Goal: Task Accomplishment & Management: Manage account settings

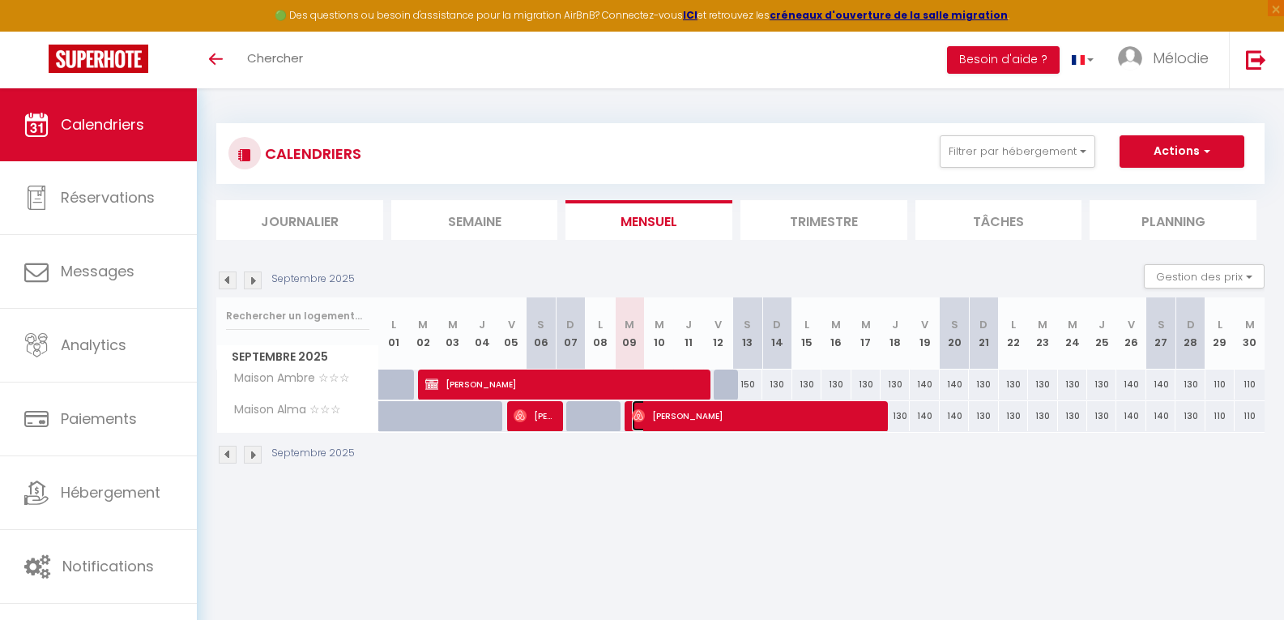
click at [746, 418] on span "[PERSON_NAME]" at bounding box center [756, 415] width 249 height 31
select select "OK"
select select "0"
select select "1"
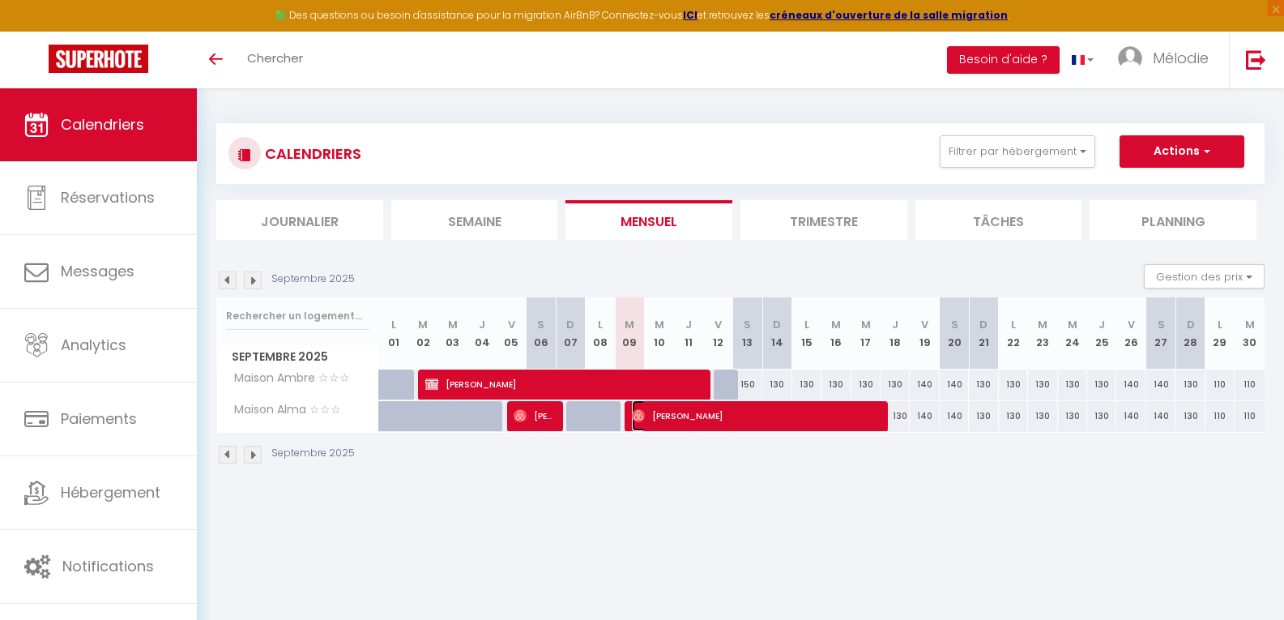
select select "1"
select select
select select "18747"
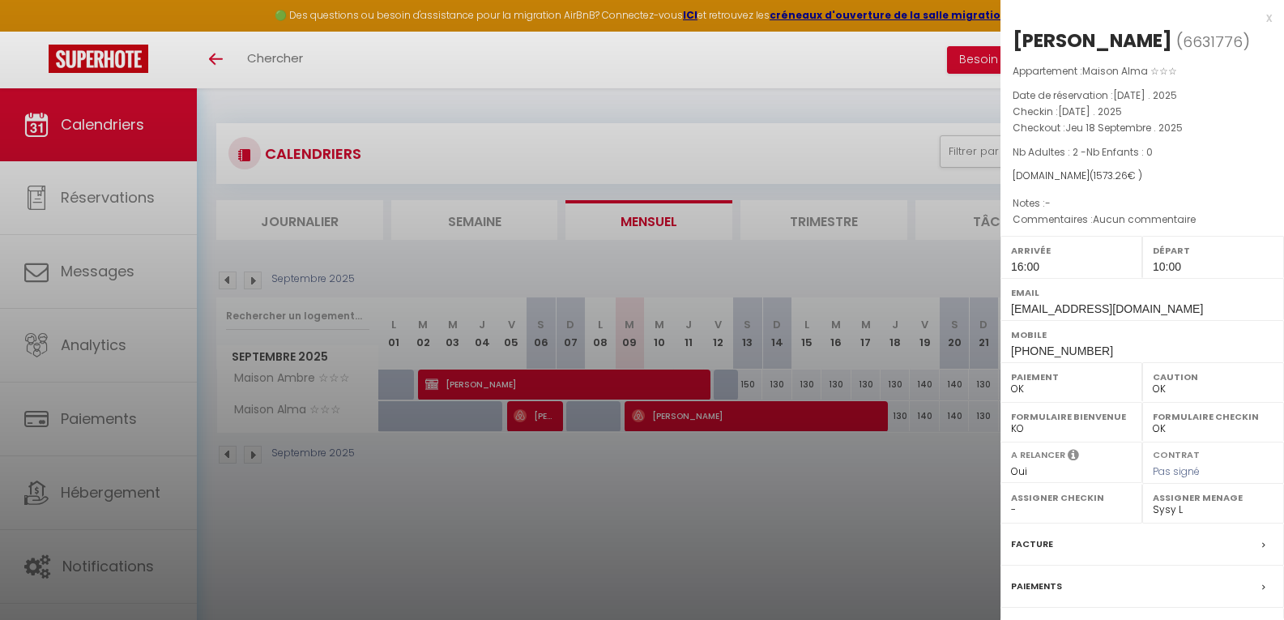
click at [770, 493] on div at bounding box center [642, 310] width 1284 height 620
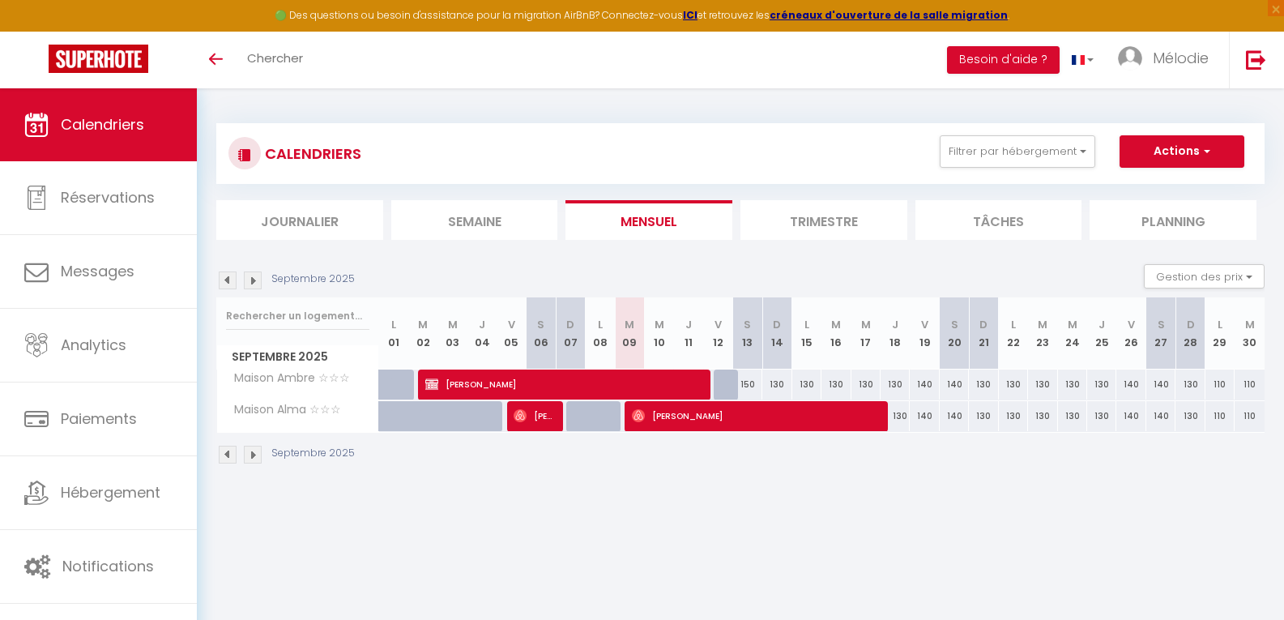
click at [226, 454] on img at bounding box center [228, 454] width 18 height 18
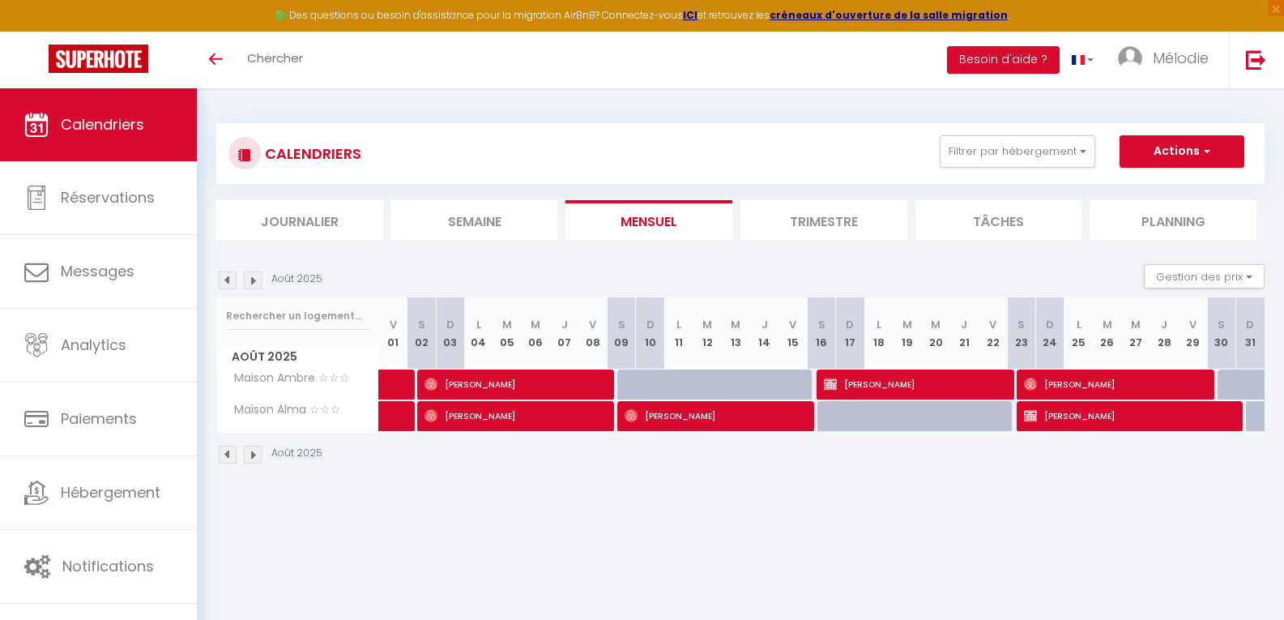
click at [226, 452] on img at bounding box center [228, 454] width 18 height 18
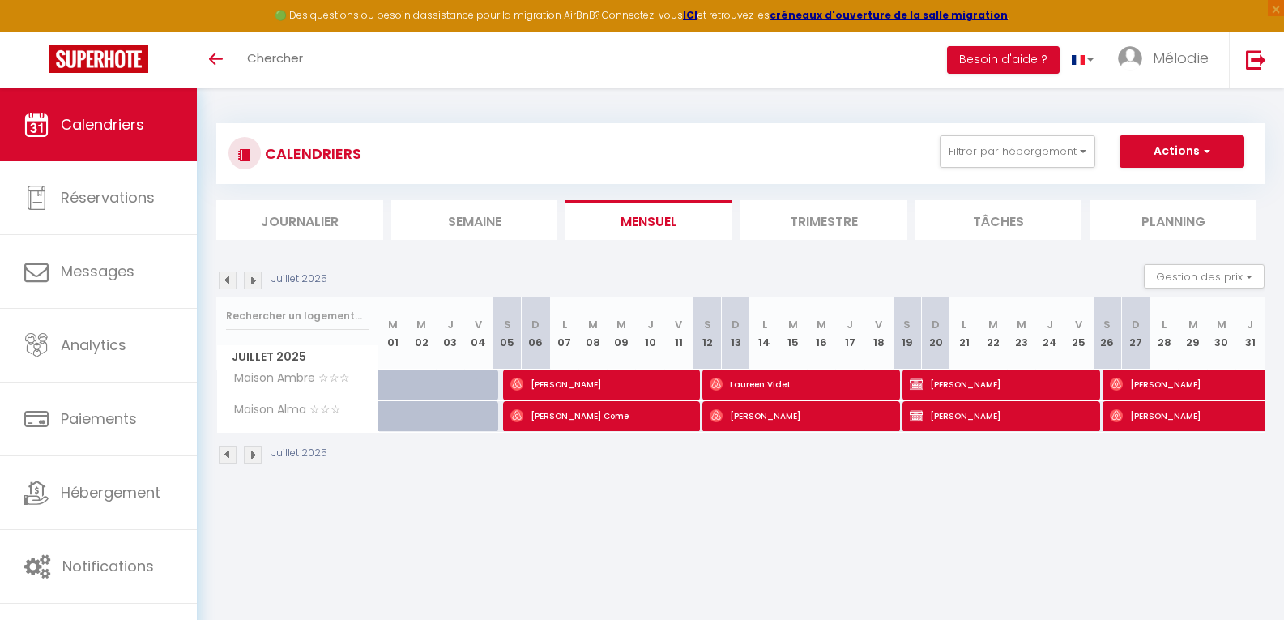
click at [249, 458] on img at bounding box center [253, 454] width 18 height 18
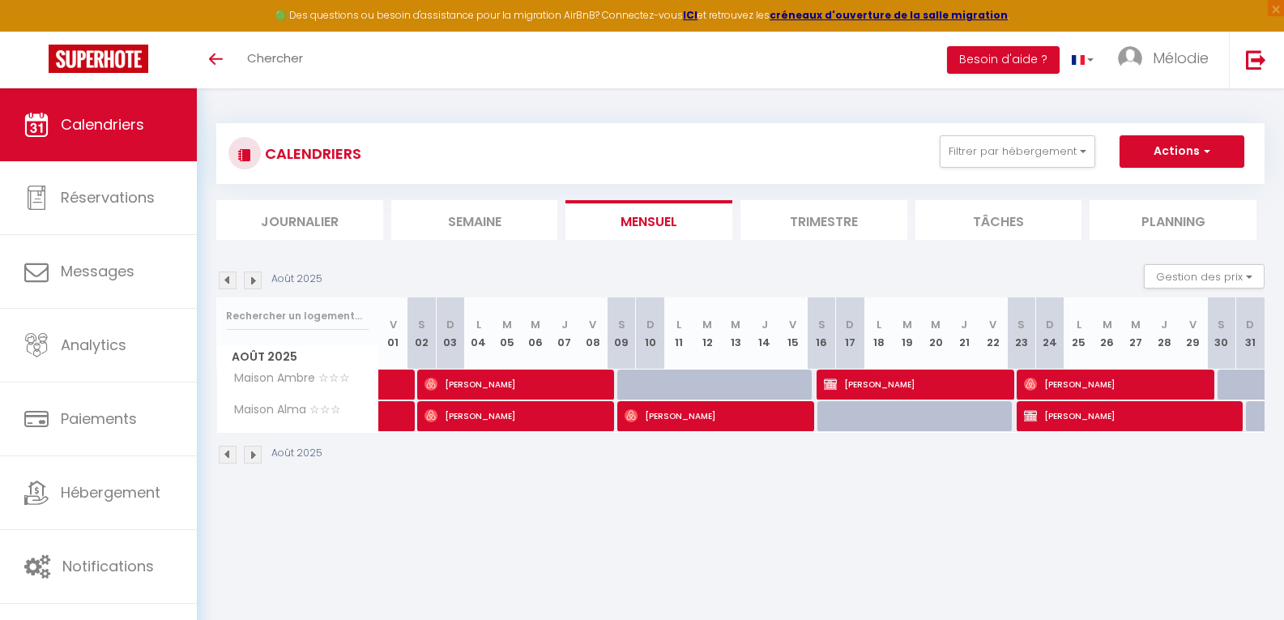
click at [256, 455] on img at bounding box center [253, 454] width 18 height 18
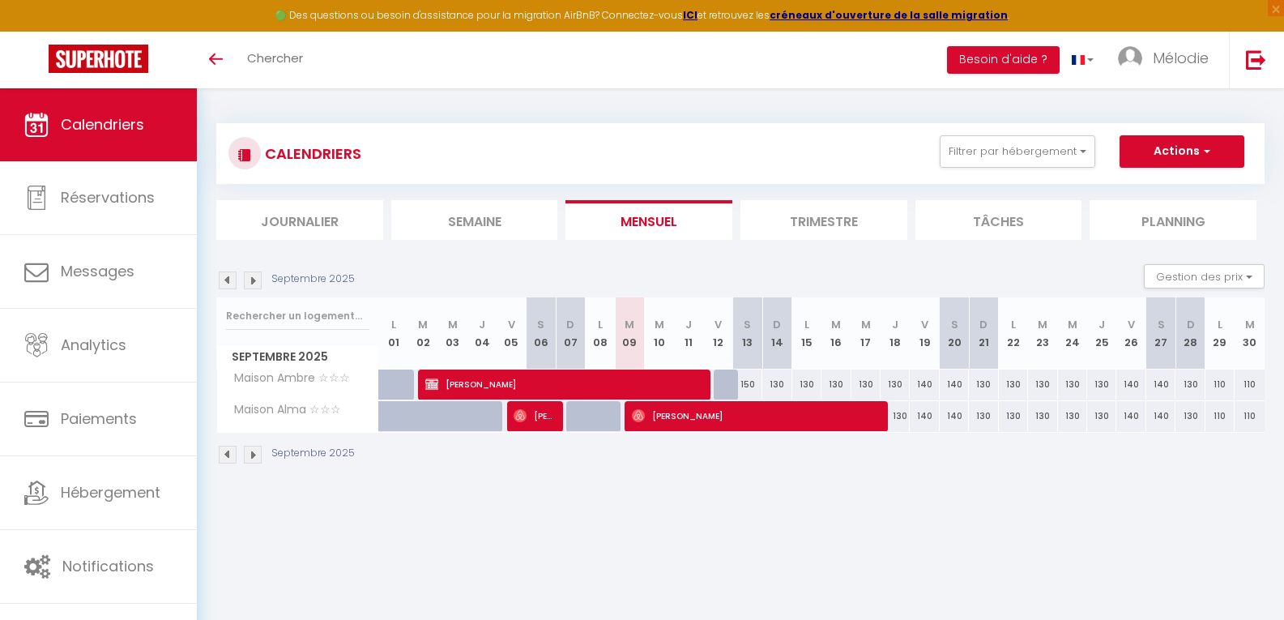
click at [231, 460] on img at bounding box center [228, 454] width 18 height 18
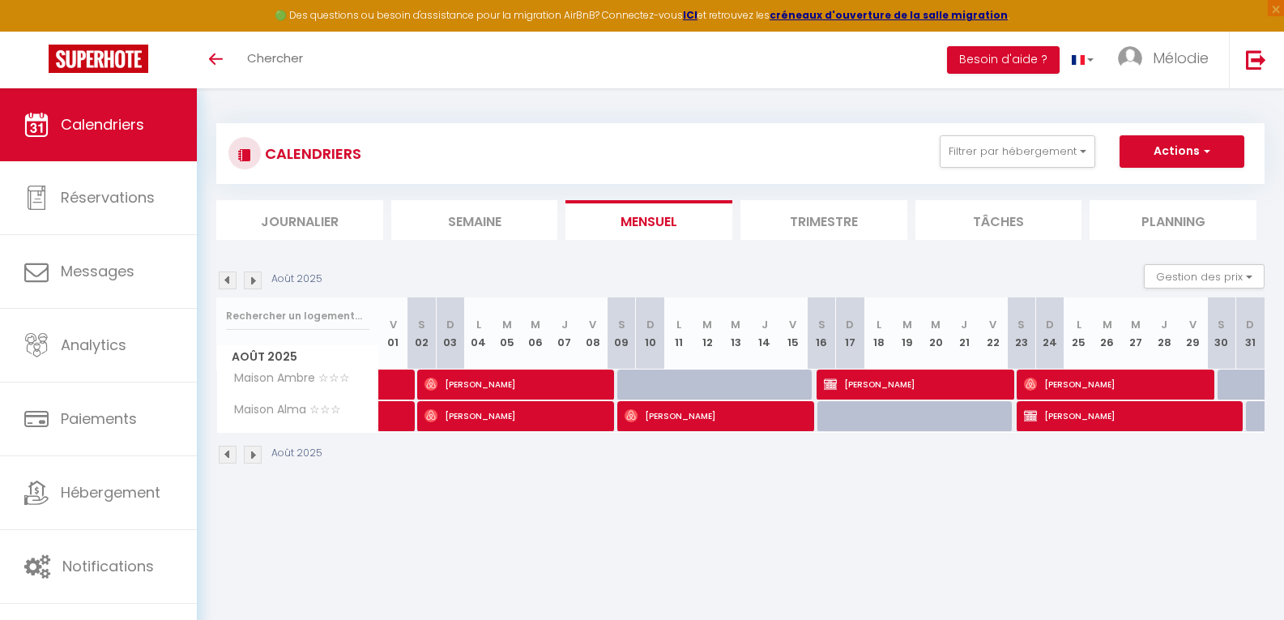
click at [251, 456] on img at bounding box center [253, 454] width 18 height 18
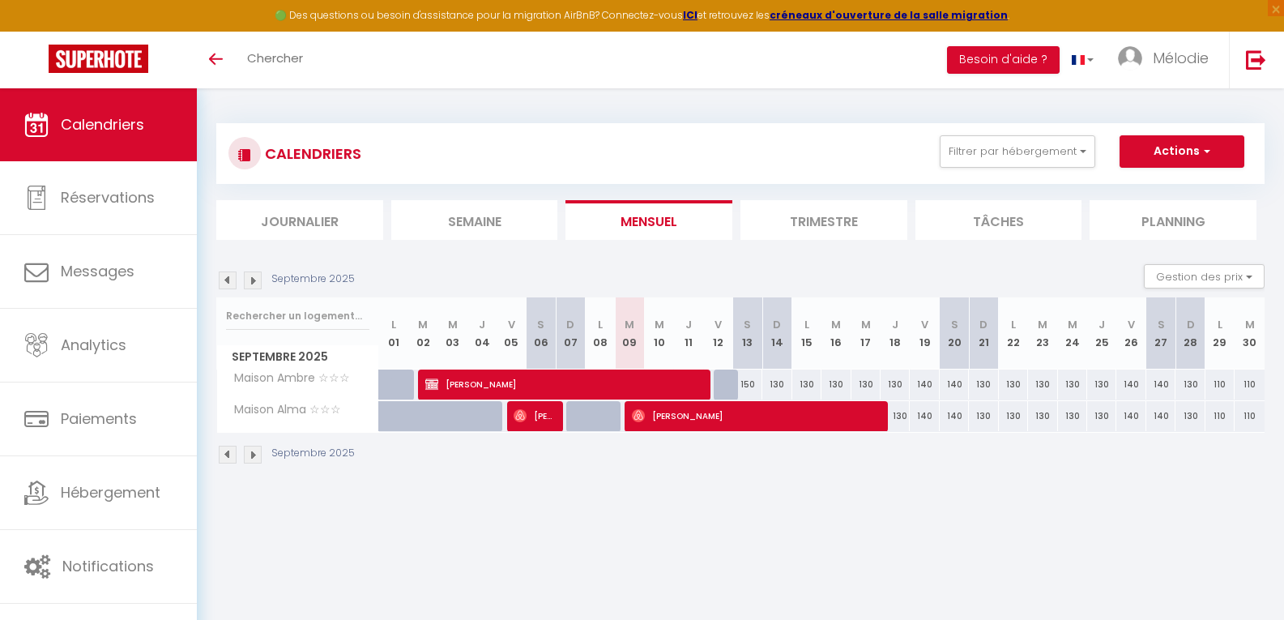
click at [230, 459] on img at bounding box center [228, 454] width 18 height 18
